Goal: Task Accomplishment & Management: Manage account settings

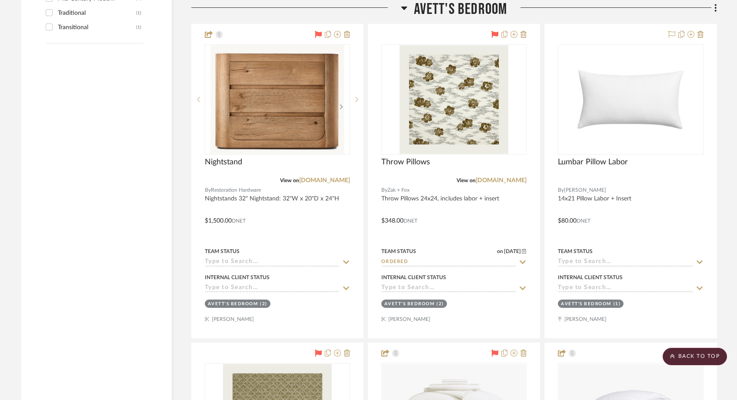
scroll to position [1767, 0]
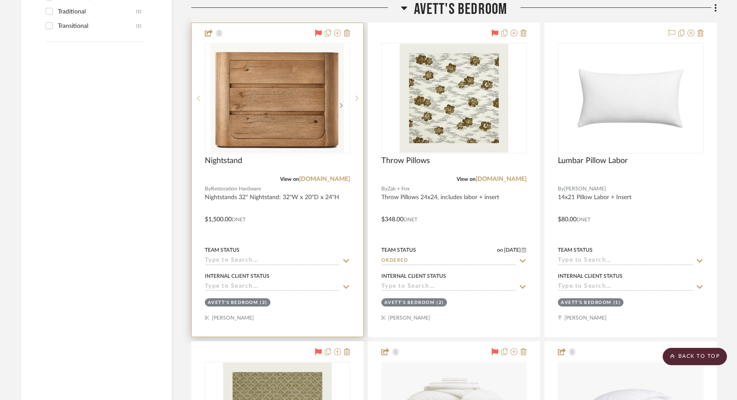
click at [218, 257] on div "Team Status" at bounding box center [277, 254] width 145 height 21
click at [218, 261] on input at bounding box center [272, 261] width 135 height 8
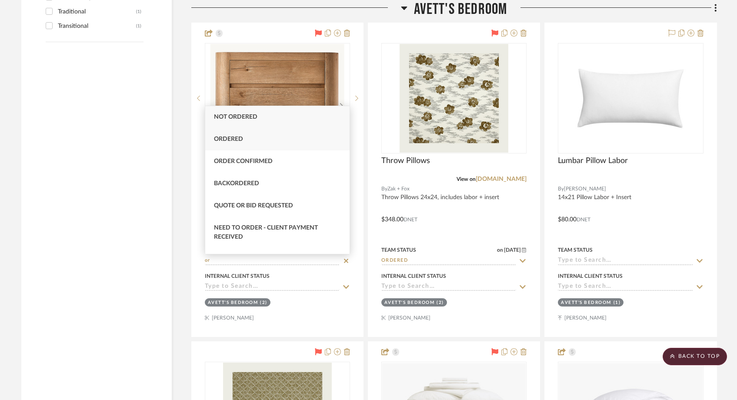
type input "or"
click at [229, 141] on span "Ordered" at bounding box center [228, 139] width 29 height 6
type input "9/26/2025"
type input "Ordered"
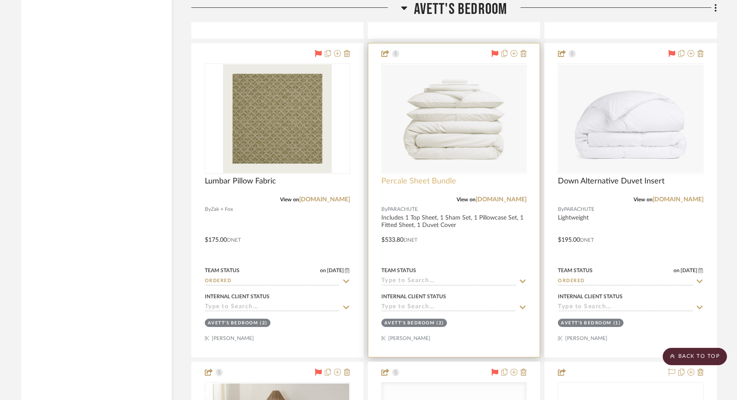
scroll to position [2067, 0]
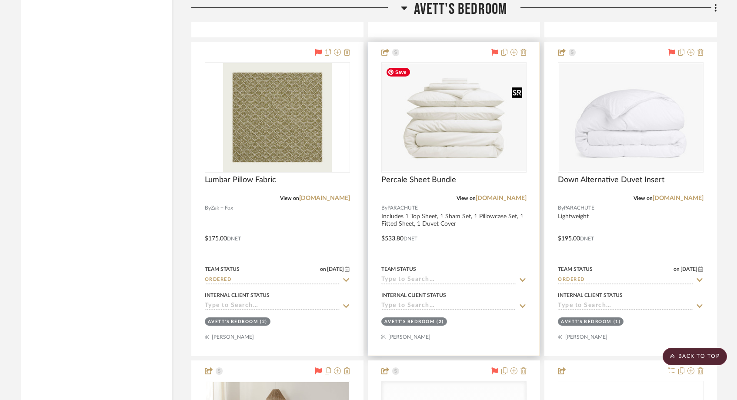
click at [481, 144] on img "0" at bounding box center [454, 117] width 144 height 108
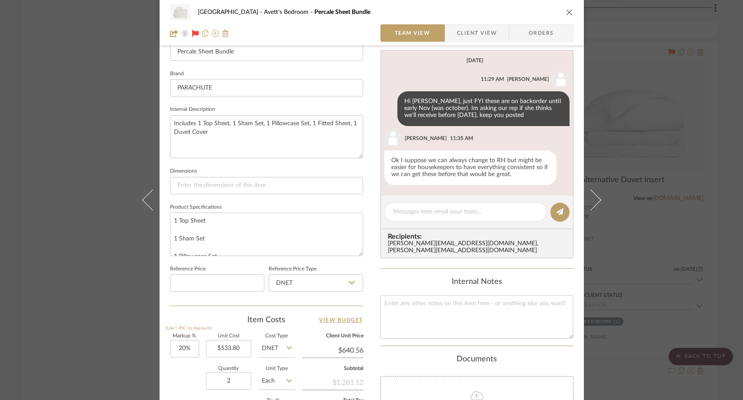
scroll to position [260, 0]
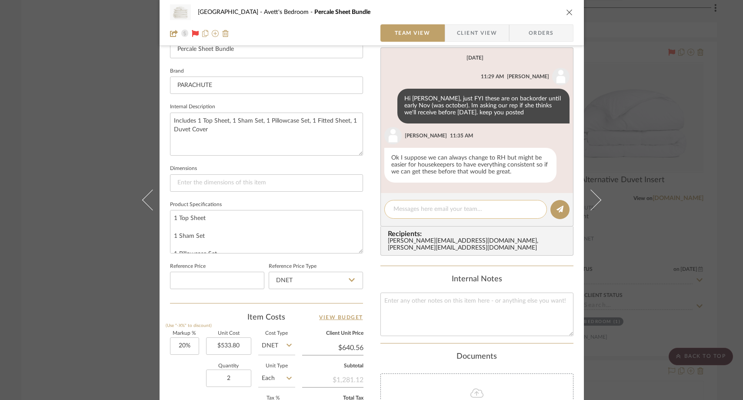
click at [424, 214] on div at bounding box center [465, 209] width 163 height 19
click at [423, 210] on textarea at bounding box center [466, 209] width 144 height 9
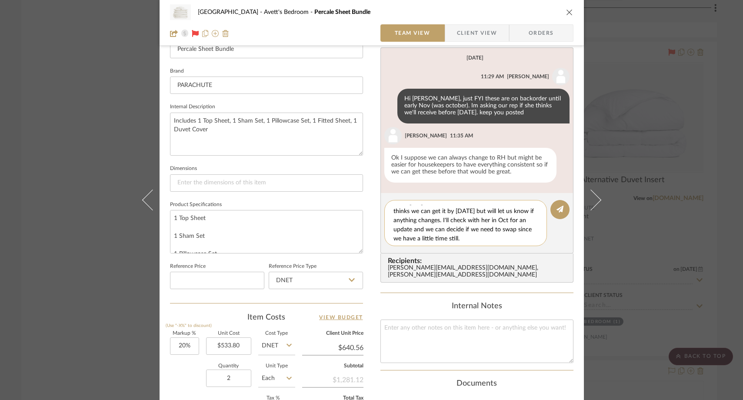
scroll to position [9, 0]
type textarea "She's going to monitor the restock date for us. She thinks we can get it by Tha…"
click at [557, 211] on icon at bounding box center [560, 209] width 7 height 7
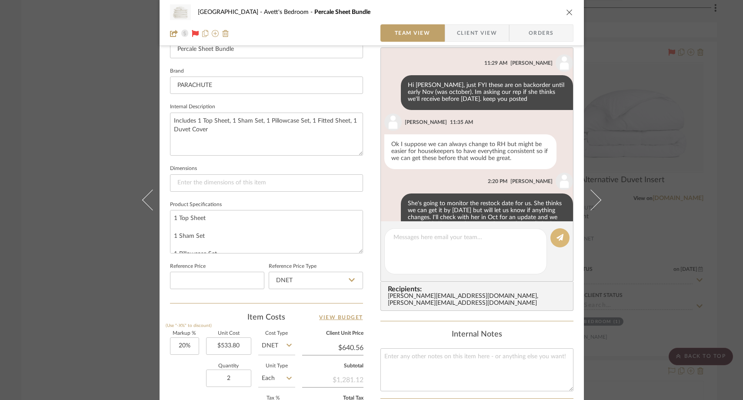
scroll to position [45, 0]
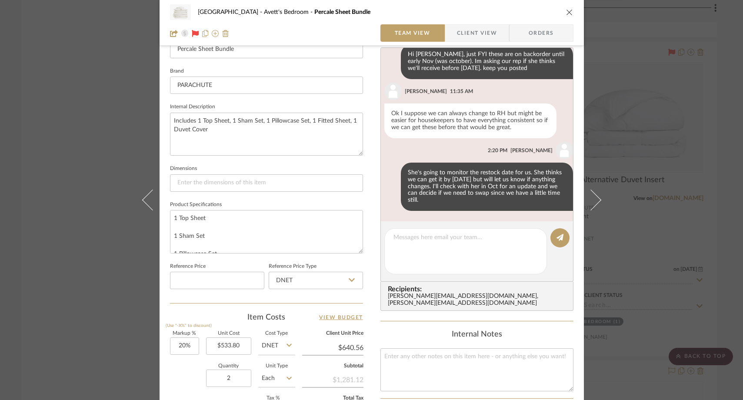
click at [160, 153] on div "NYC West Avett's Bedroom Percale Sheet Bundle Team View Client View Orders Team…" at bounding box center [372, 160] width 424 height 829
click at [97, 143] on div "NYC West Avett's Bedroom Percale Sheet Bundle Team View Client View Orders Team…" at bounding box center [371, 200] width 743 height 400
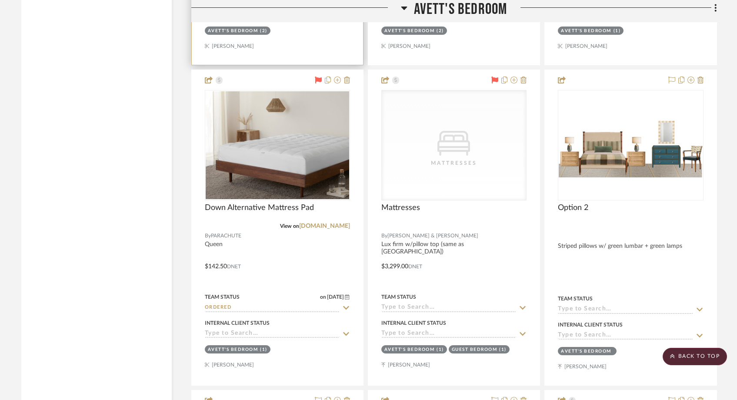
scroll to position [2362, 0]
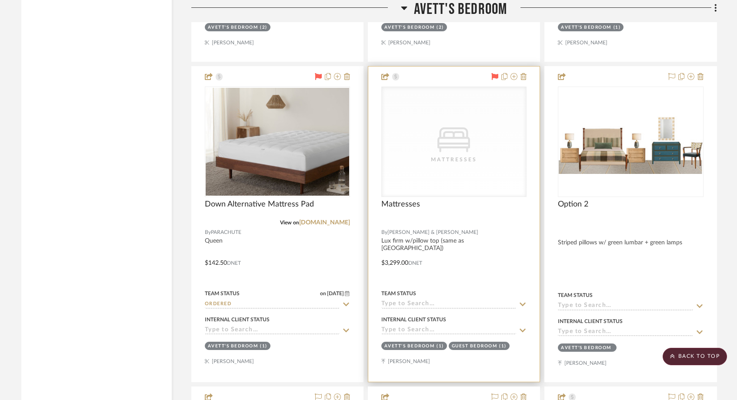
click at [430, 304] on input at bounding box center [448, 305] width 135 height 8
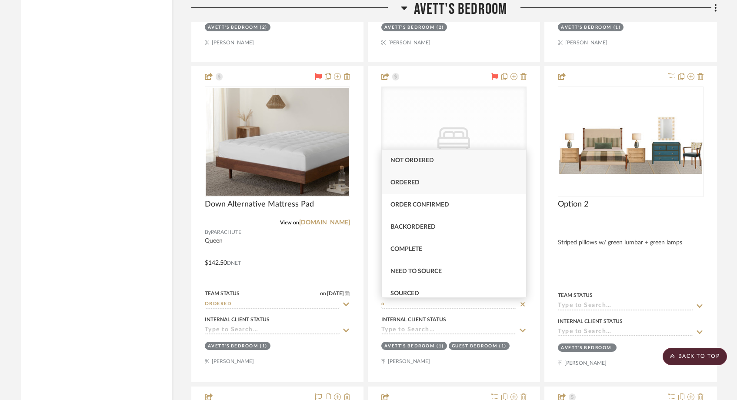
type input "o"
click at [414, 181] on span "Ordered" at bounding box center [405, 183] width 29 height 6
type input "9/26/2025"
type input "Ordered"
